Goal: Task Accomplishment & Management: Complete application form

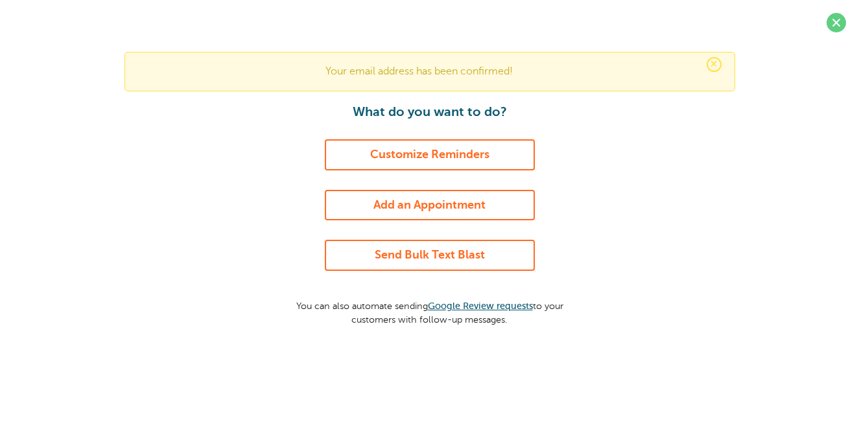
click at [423, 248] on link "Send Bulk Text Blast" at bounding box center [430, 255] width 210 height 31
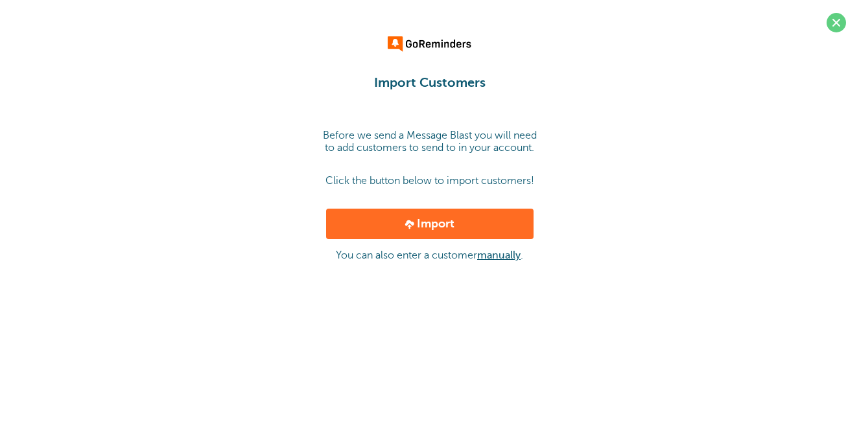
click at [498, 261] on link "manually" at bounding box center [498, 256] width 43 height 12
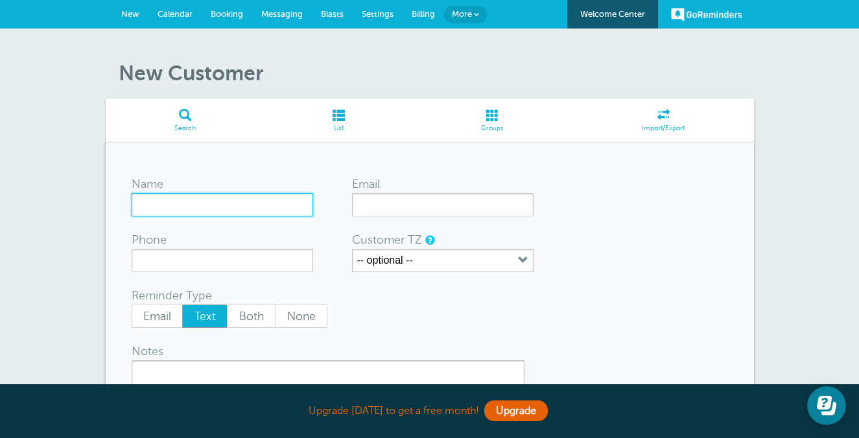
click at [267, 209] on input "Name" at bounding box center [223, 204] width 182 height 23
click at [158, 191] on div "Name" at bounding box center [180, 184] width 97 height 18
click at [155, 199] on input "Patti Burke" at bounding box center [223, 204] width 182 height 23
click at [155, 199] on input "[PERSON_NAME]" at bounding box center [223, 204] width 182 height 23
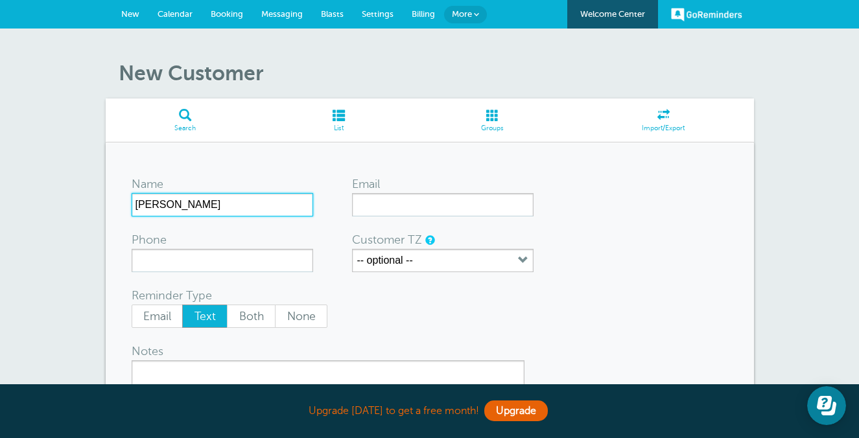
type input "[PERSON_NAME]"
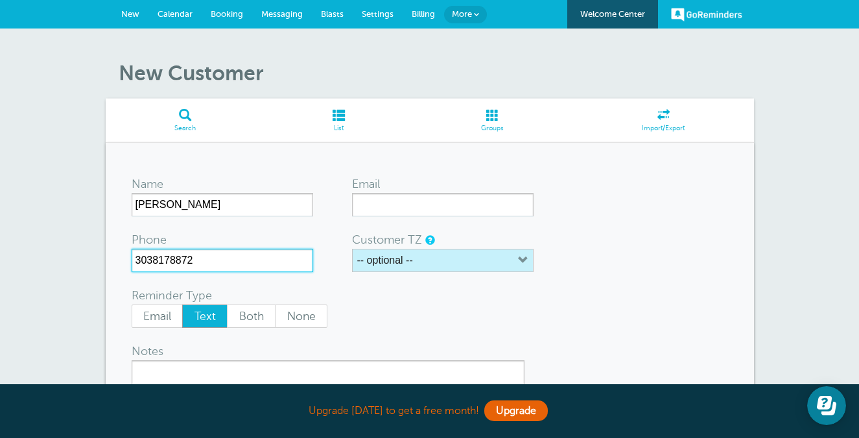
type input "3038178872"
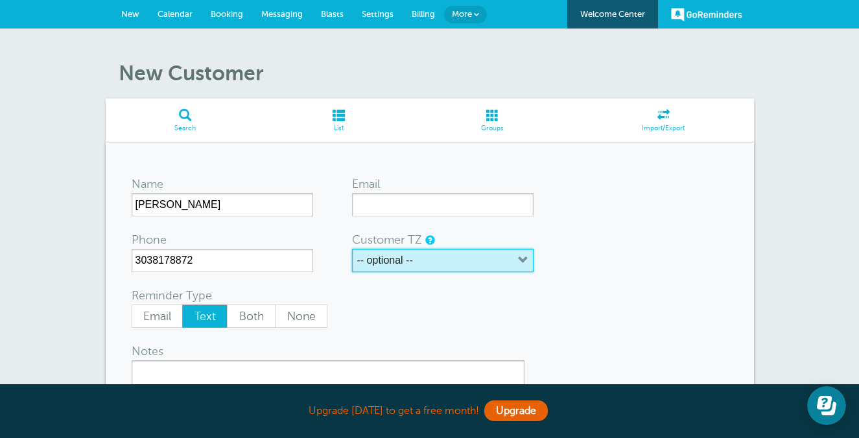
click at [462, 250] on button "-- optional --" at bounding box center [443, 260] width 182 height 23
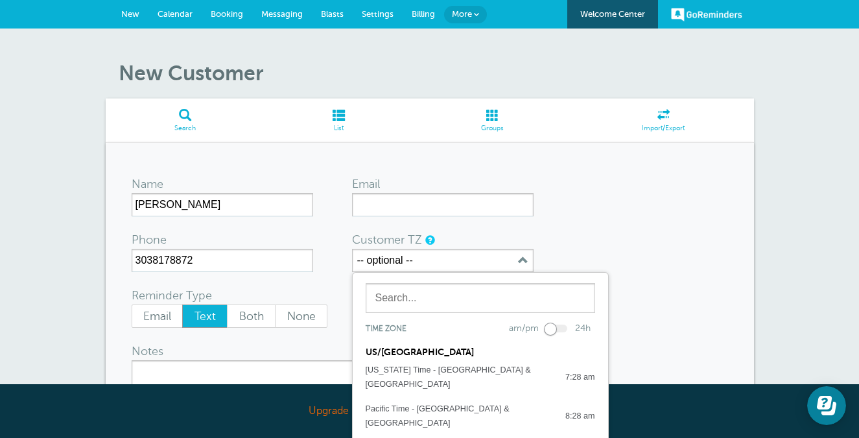
click at [593, 252] on form "Name Kelly Burke Email Phone 3038178872 Customer TZ -- optional -- Time zone am…" at bounding box center [430, 334] width 596 height 331
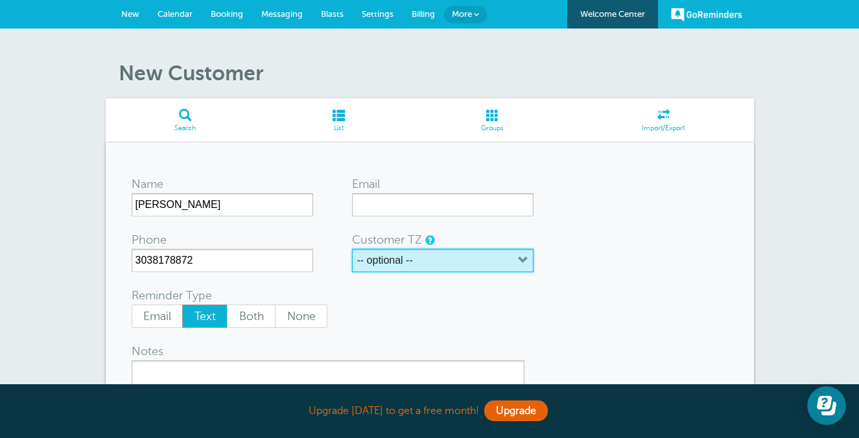
click at [475, 269] on button "-- optional --" at bounding box center [443, 260] width 182 height 23
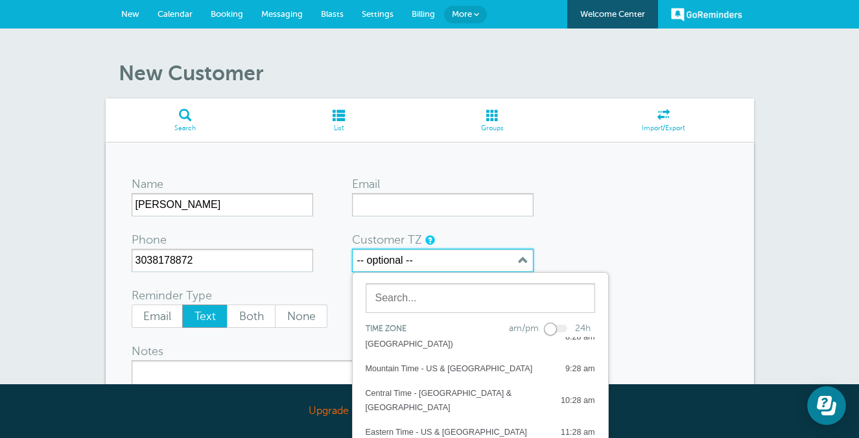
scroll to position [110, 0]
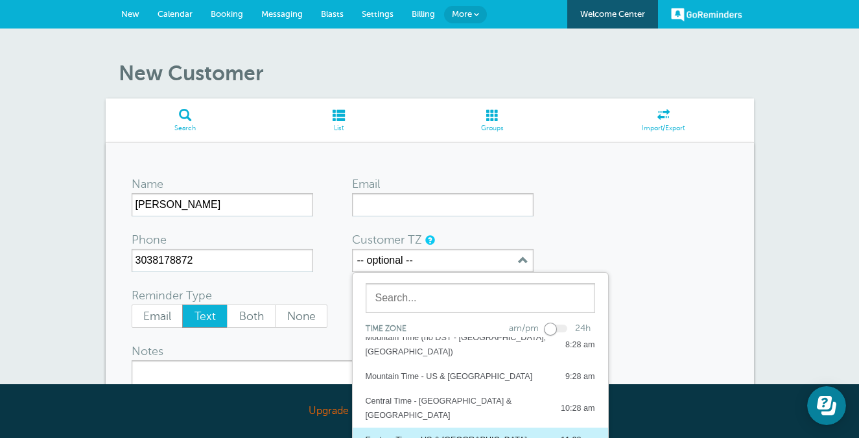
click at [460, 433] on div "Eastern Time - US & [GEOGRAPHIC_DATA]" at bounding box center [446, 440] width 161 height 14
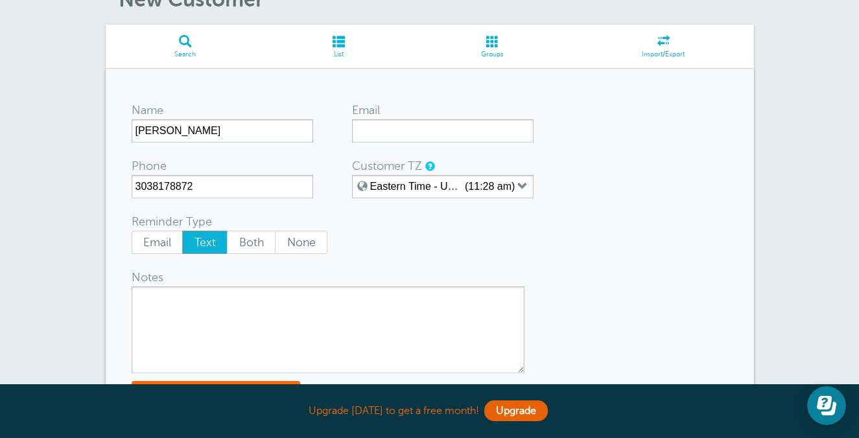
click at [204, 322] on textarea "Notes" at bounding box center [328, 330] width 393 height 87
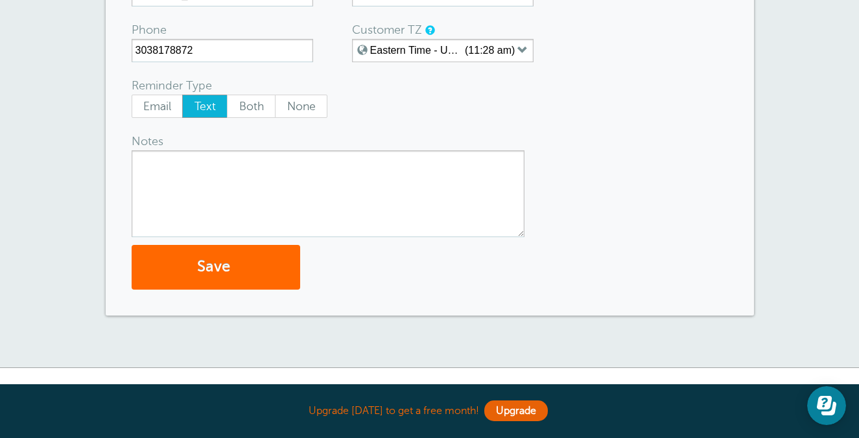
scroll to position [248, 0]
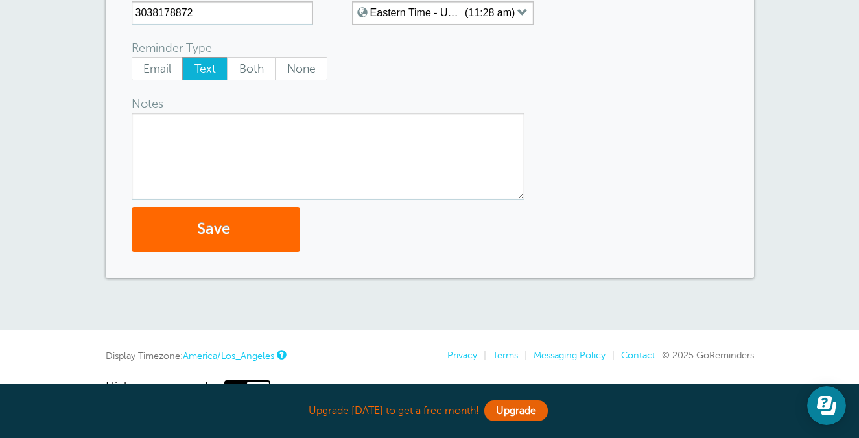
click at [213, 253] on div "Name Kelly Burke Email Phone 3038178872 Customer TZ Eastern Time - US & Canada …" at bounding box center [430, 86] width 648 height 383
click at [213, 244] on button "Save" at bounding box center [216, 229] width 169 height 45
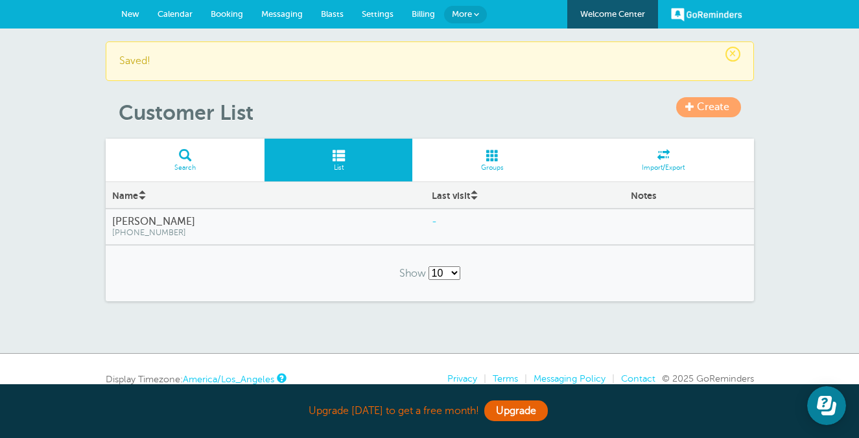
click at [687, 108] on span at bounding box center [689, 106] width 9 height 9
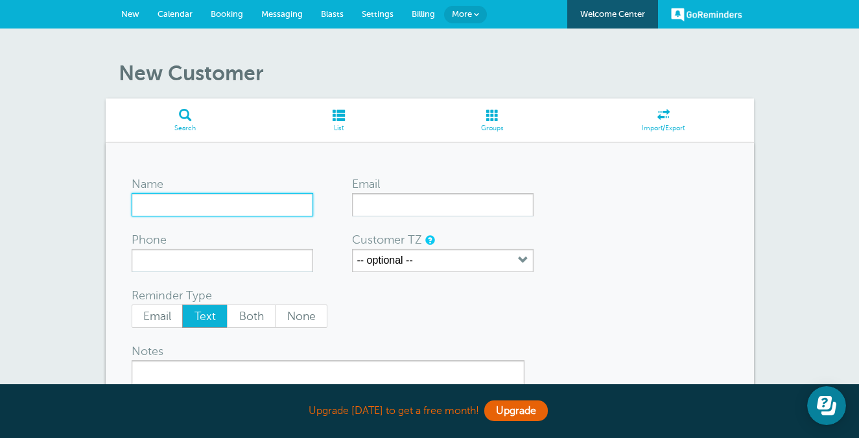
click at [220, 212] on input "Name" at bounding box center [223, 204] width 182 height 23
type input "Patti Burke"
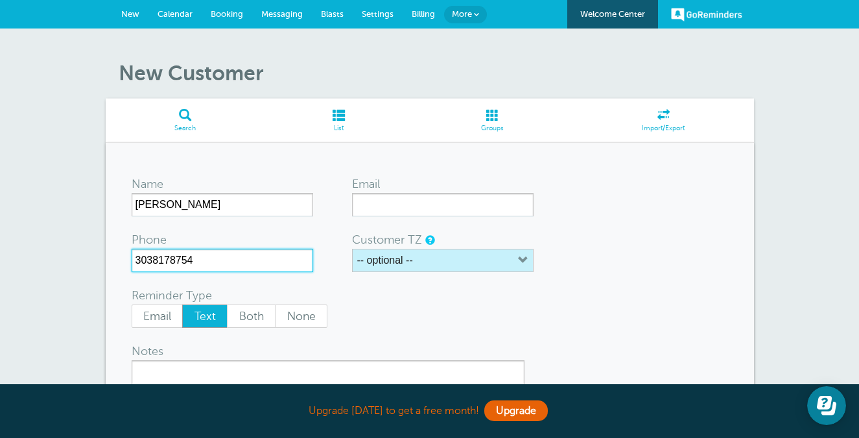
type input "3038178754"
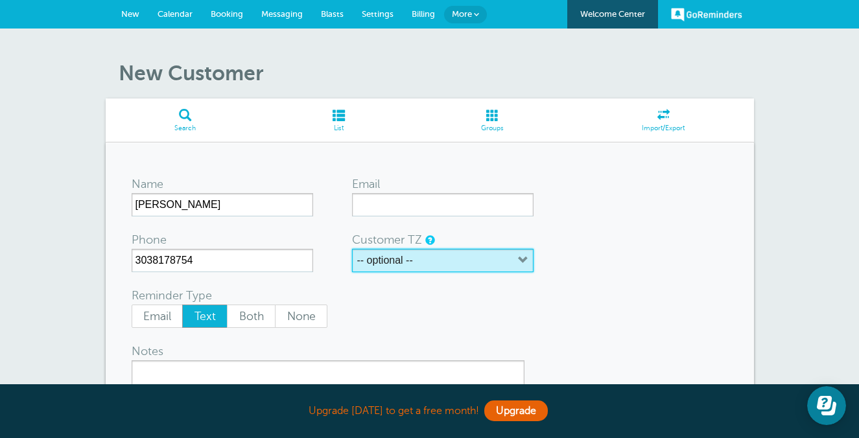
click at [410, 259] on label "-- optional --" at bounding box center [385, 261] width 56 height 12
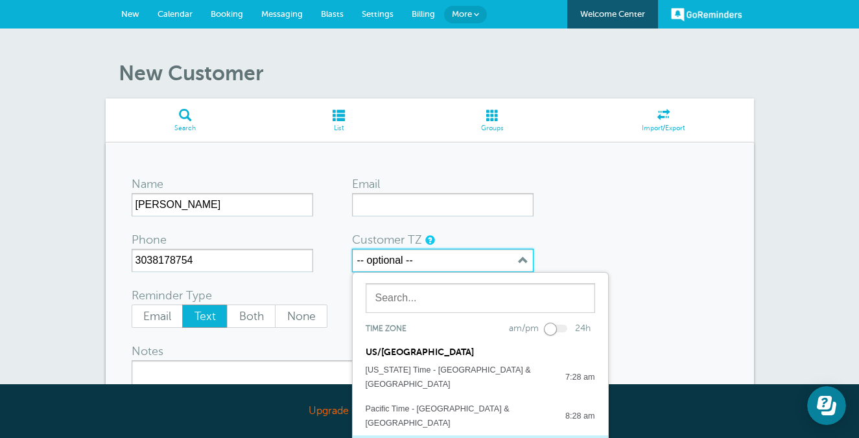
scroll to position [90, 0]
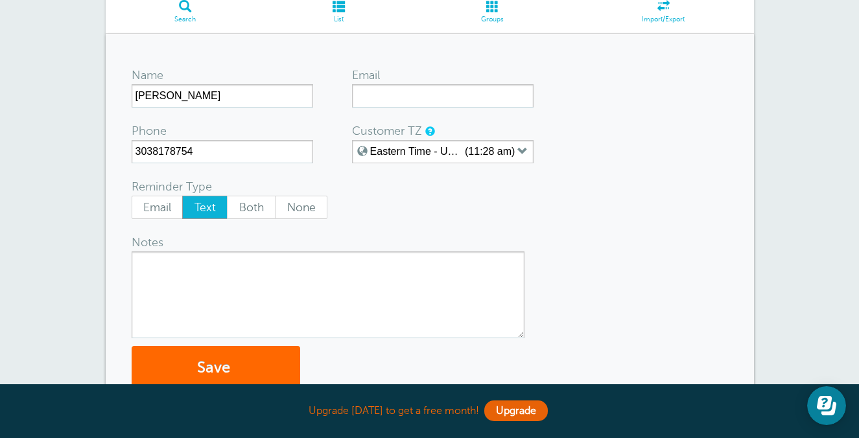
scroll to position [170, 0]
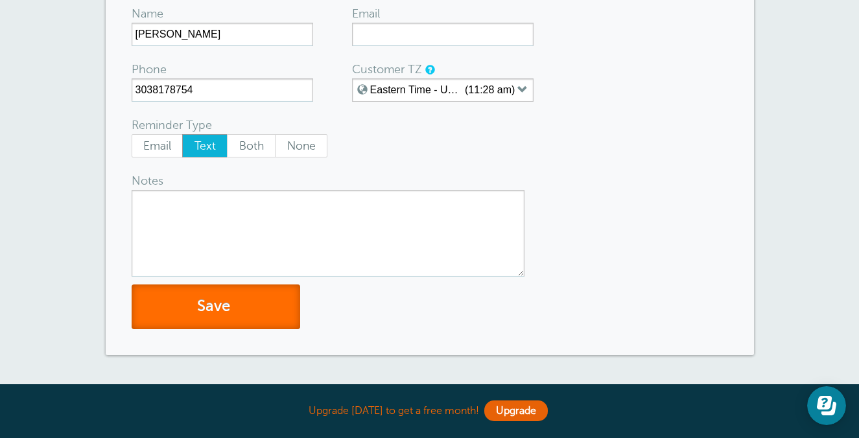
click at [248, 303] on button "Save" at bounding box center [216, 307] width 169 height 45
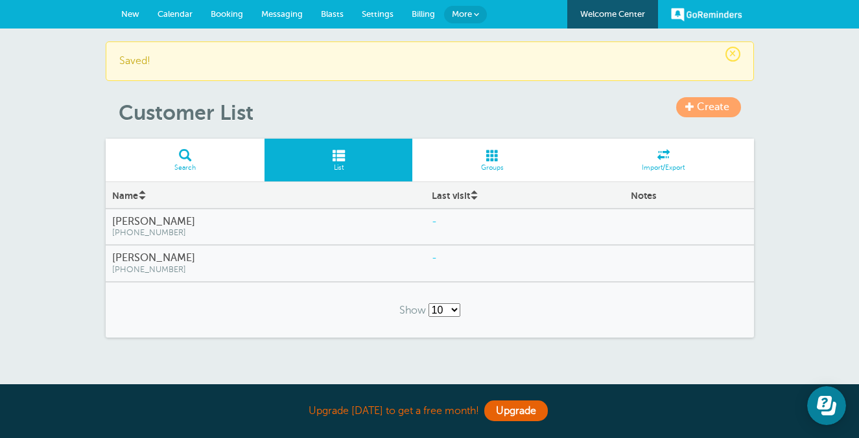
click at [134, 23] on link "New" at bounding box center [130, 14] width 36 height 29
